Goal: Navigation & Orientation: Understand site structure

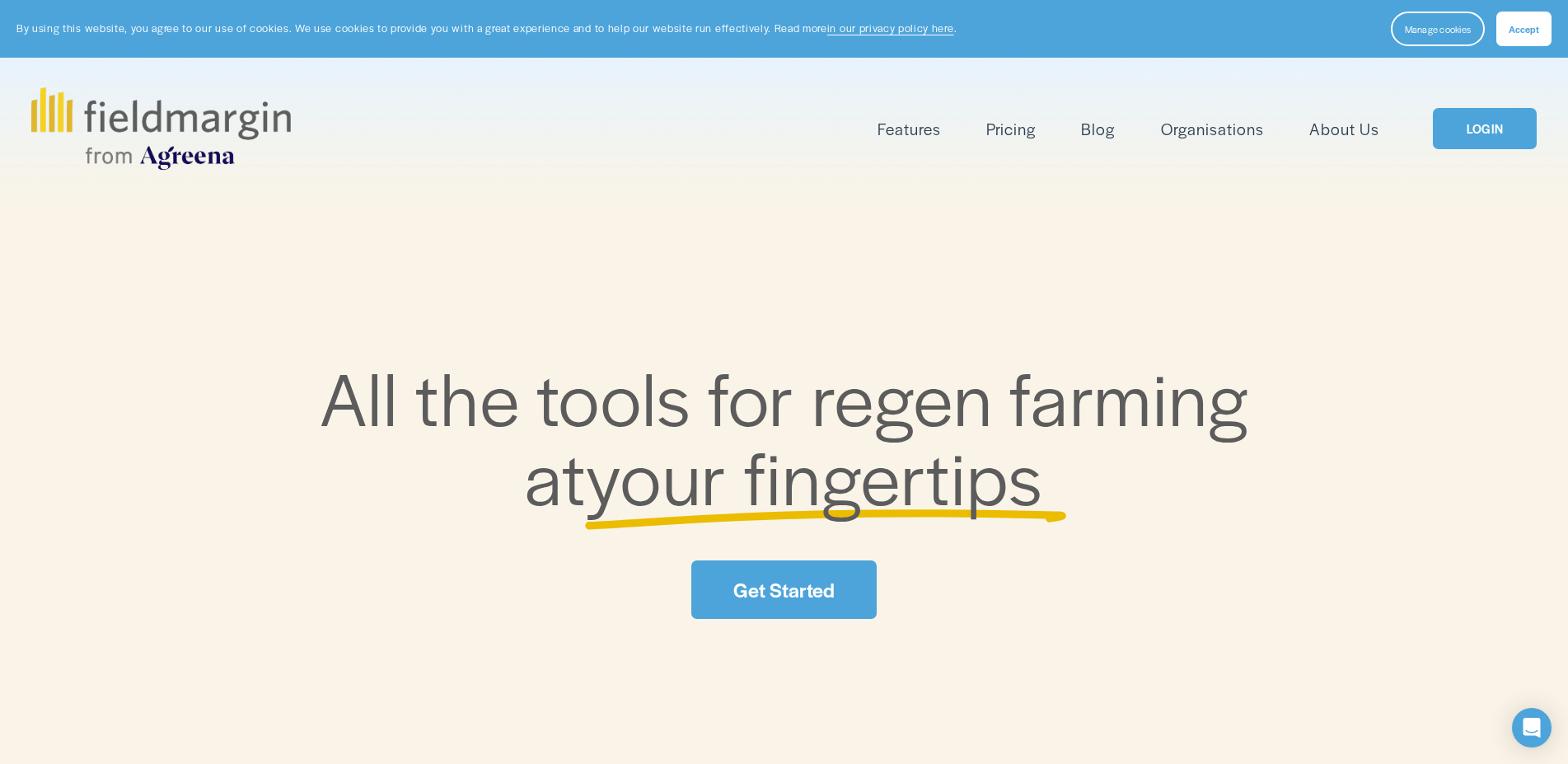
click at [1017, 138] on link "Pricing" at bounding box center [1011, 129] width 49 height 27
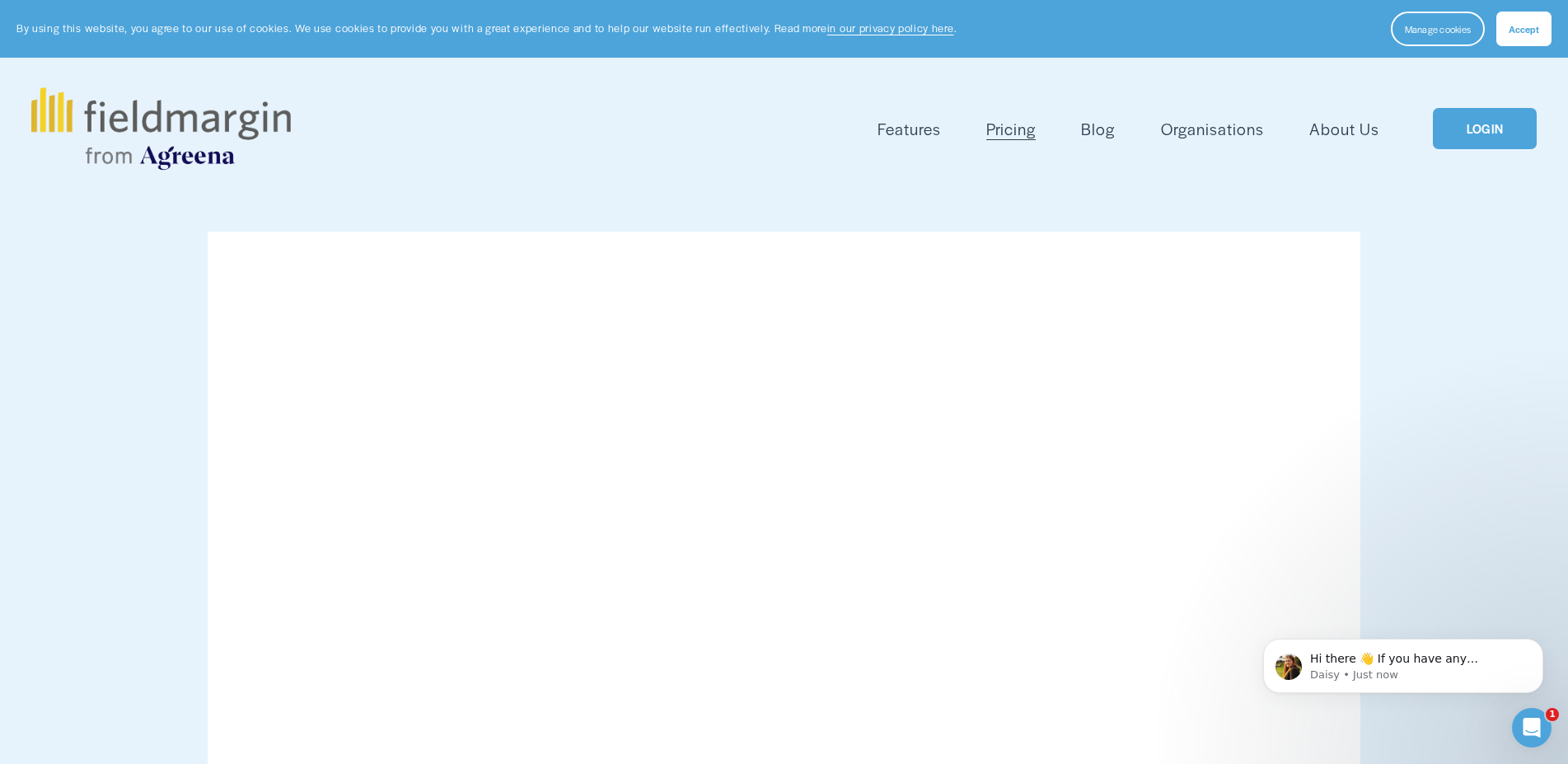
click at [1101, 123] on link "Blog" at bounding box center [1098, 129] width 34 height 27
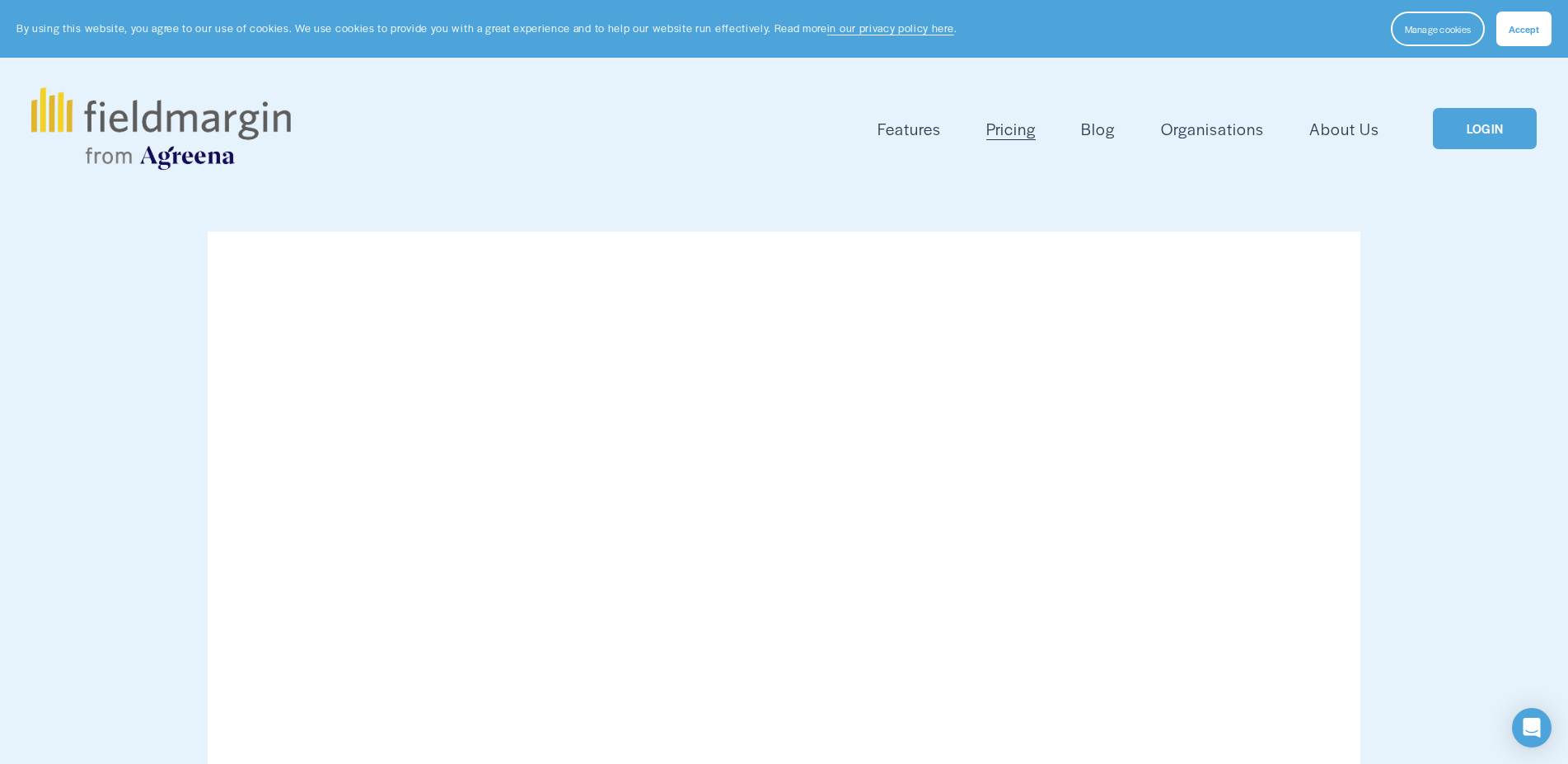
click at [921, 123] on span "Features" at bounding box center [909, 128] width 64 height 24
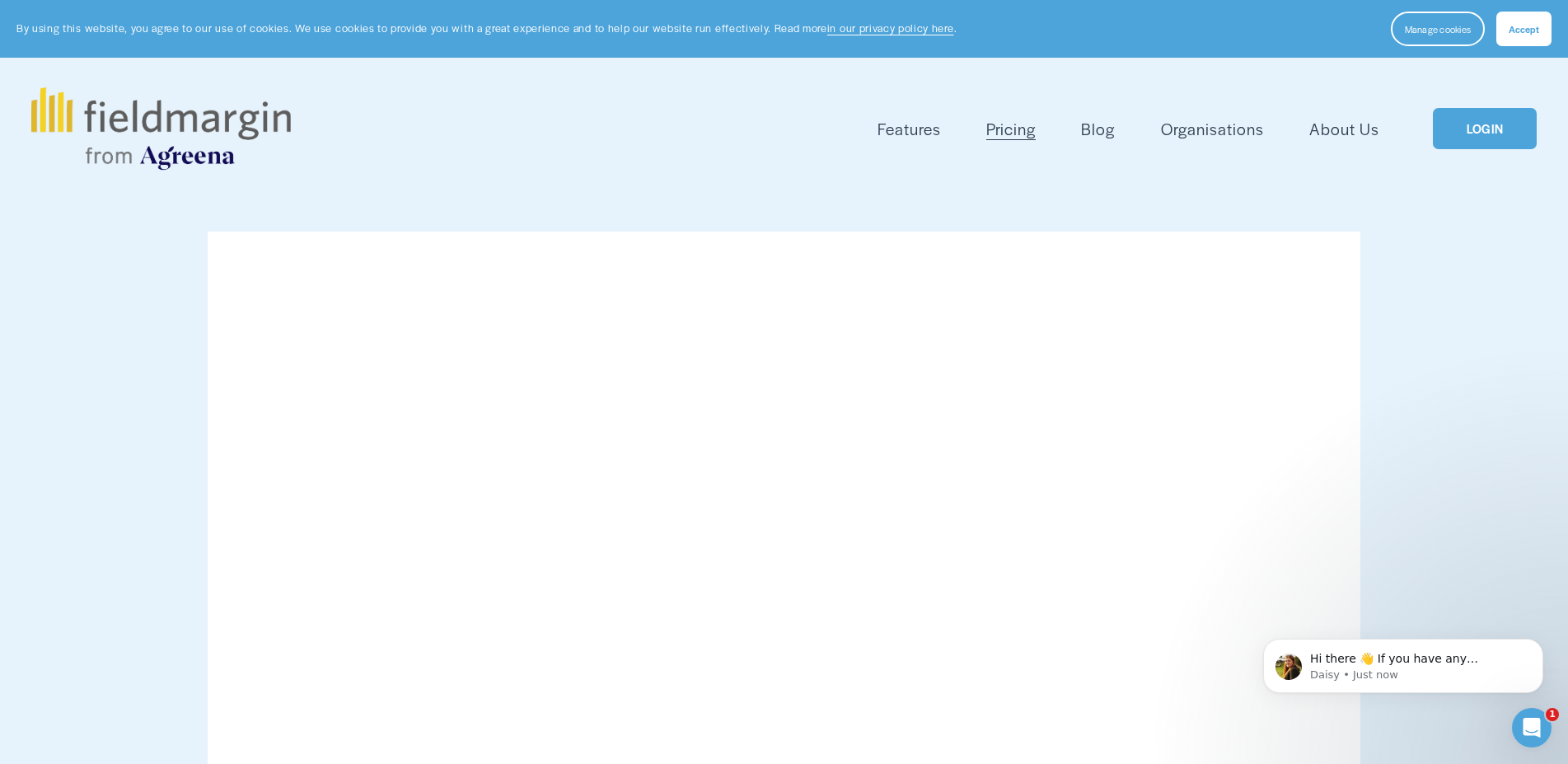
click at [0, 0] on span "Mapping" at bounding box center [0, 0] width 0 height 0
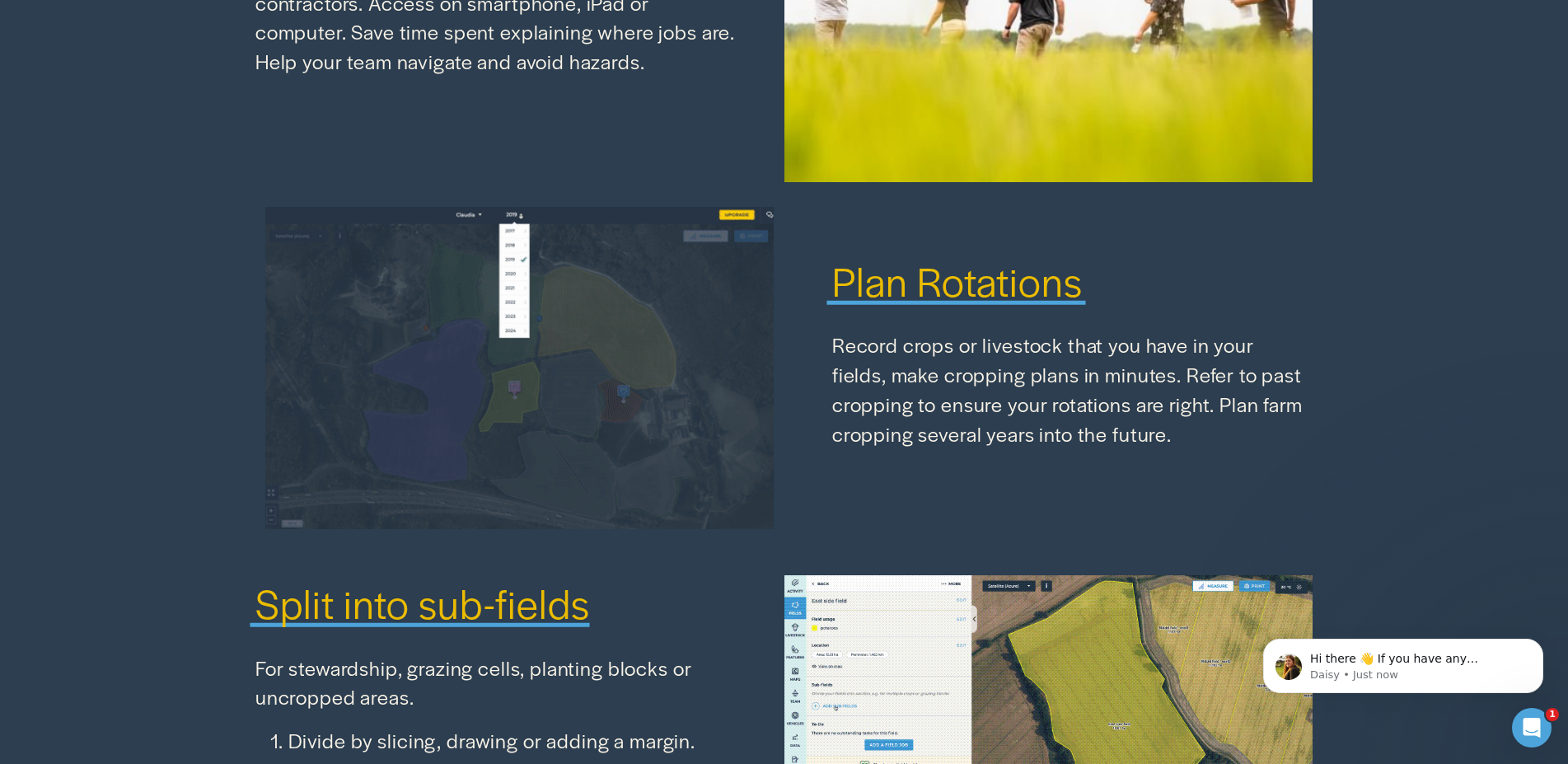
scroll to position [1400, 0]
